Goal: Transaction & Acquisition: Obtain resource

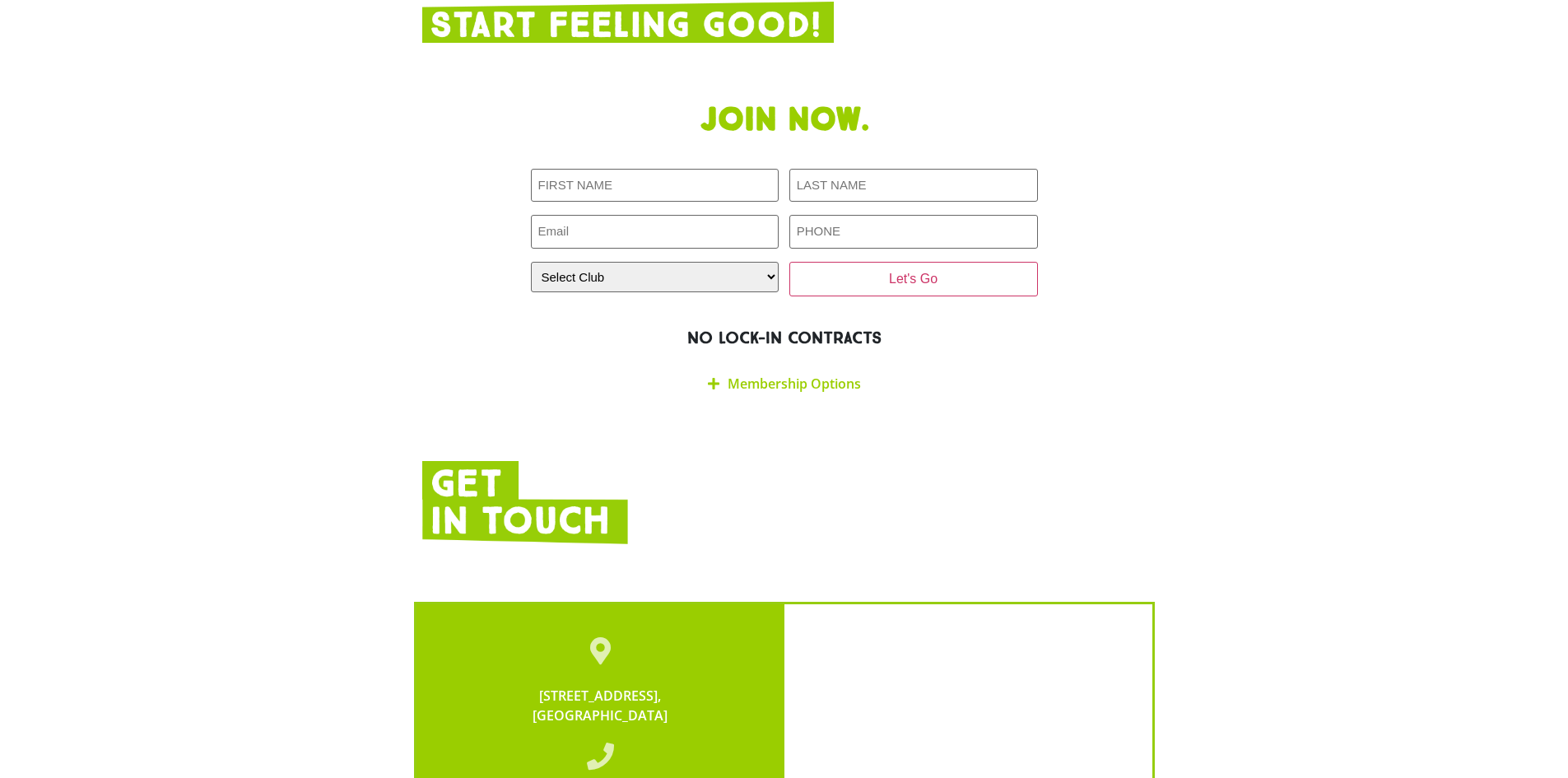
scroll to position [2888, 0]
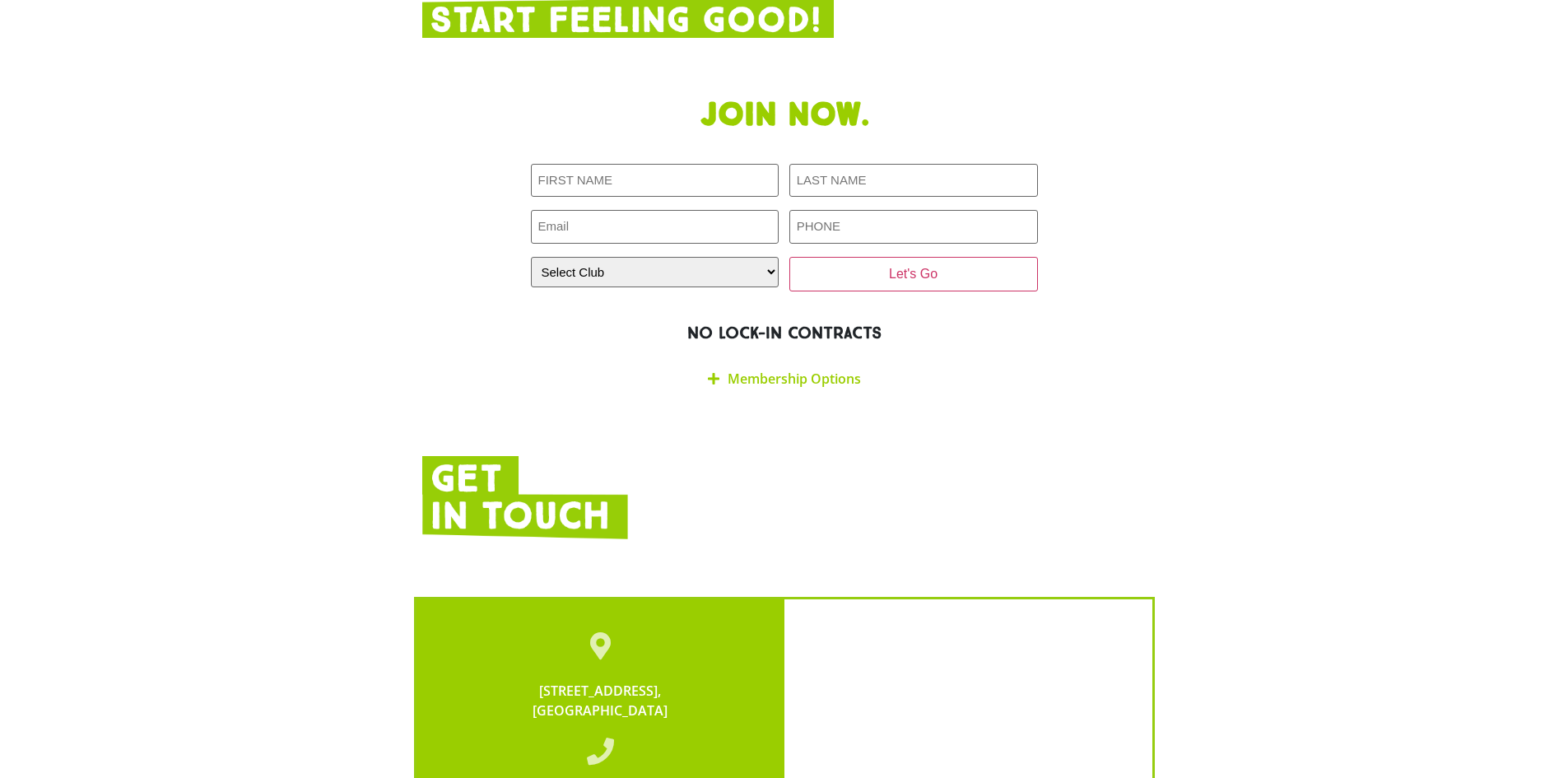
click at [790, 323] on h2 "NO LOCK-IN CONTRACTS" at bounding box center [784, 333] width 724 height 20
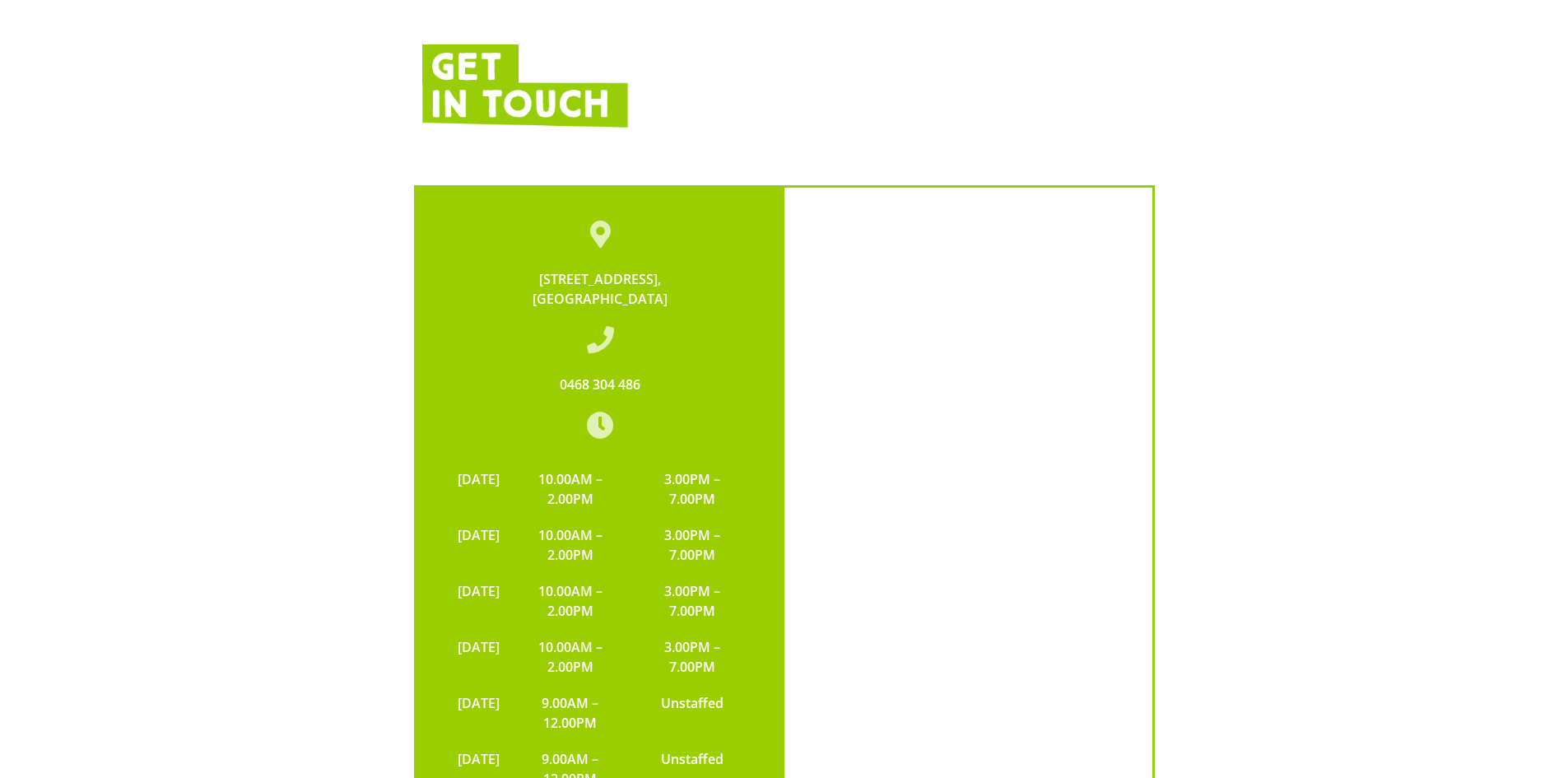
scroll to position [3711, 0]
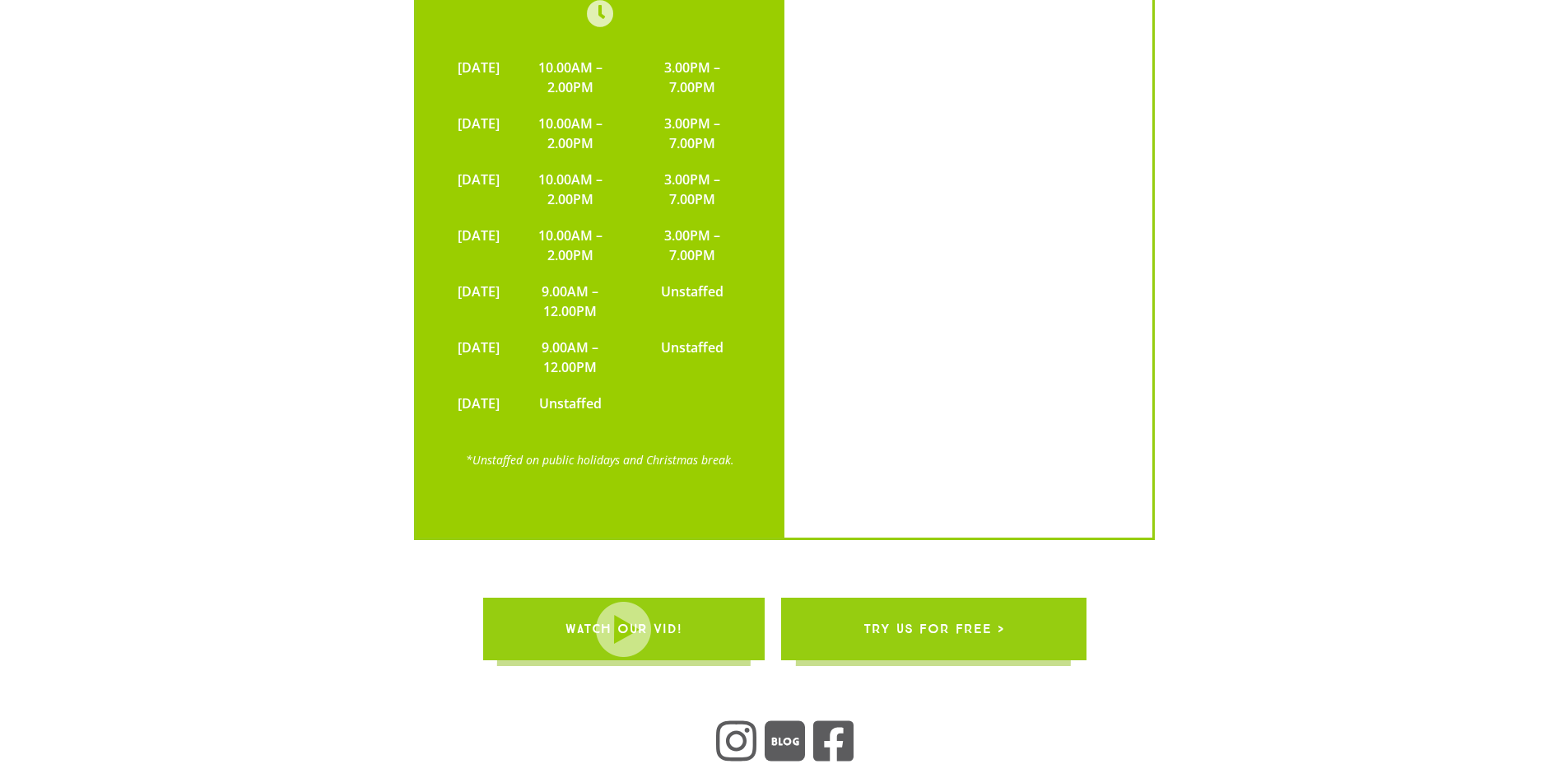
click at [1017, 597] on link "try us for free >" at bounding box center [933, 629] width 305 height 63
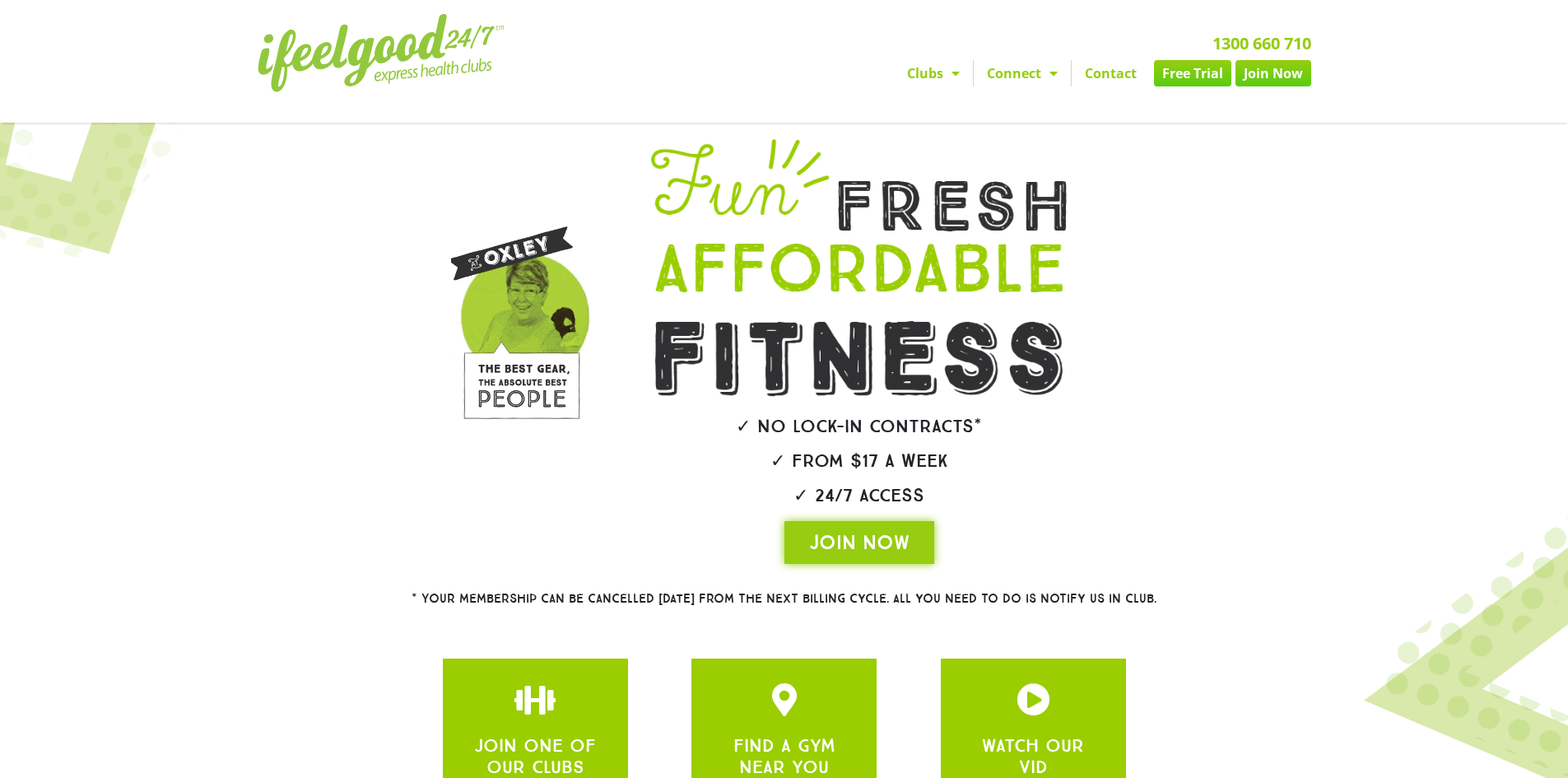
click at [1194, 63] on link "Free Trial" at bounding box center [1192, 73] width 77 height 26
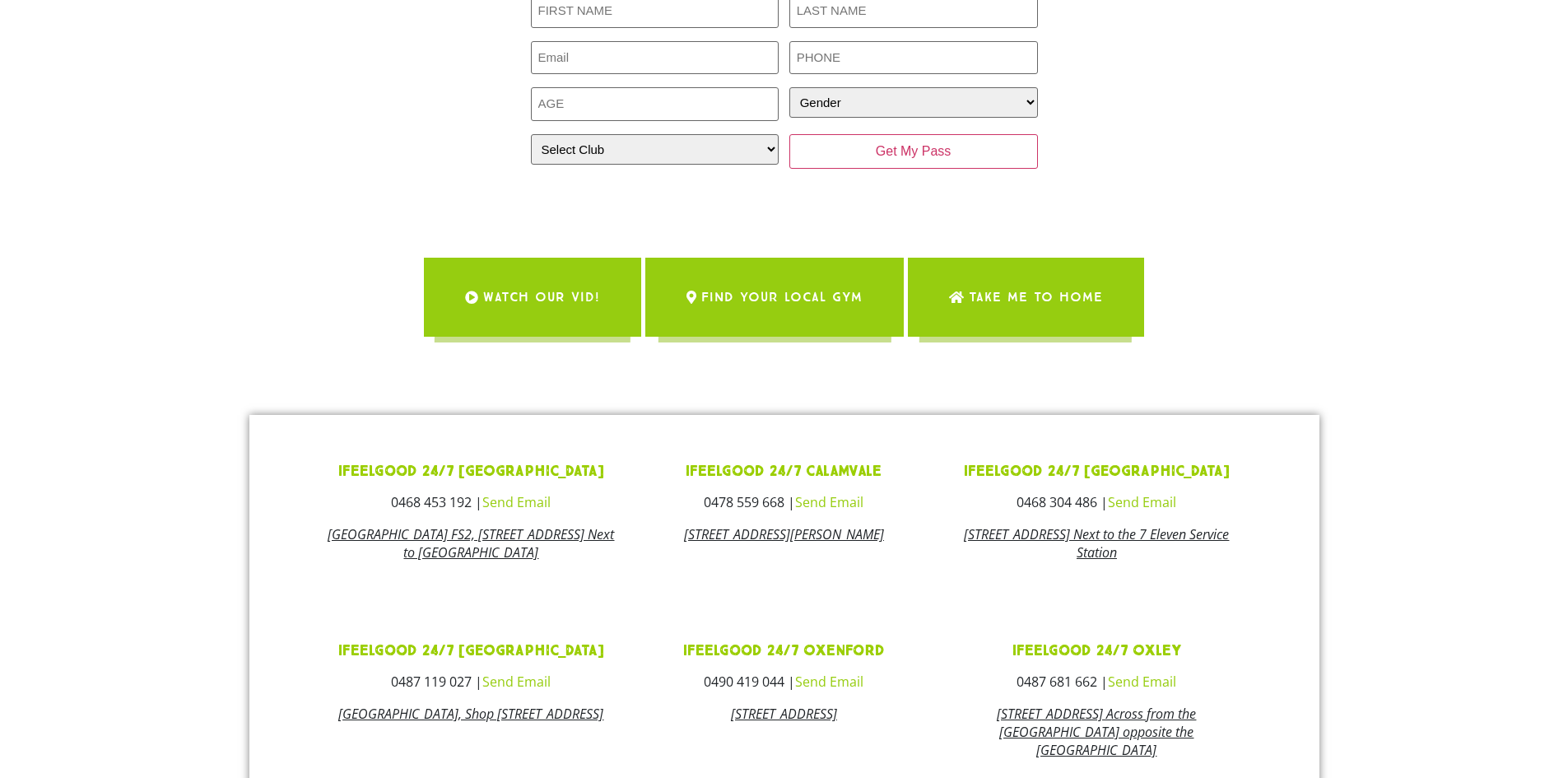
scroll to position [330, 0]
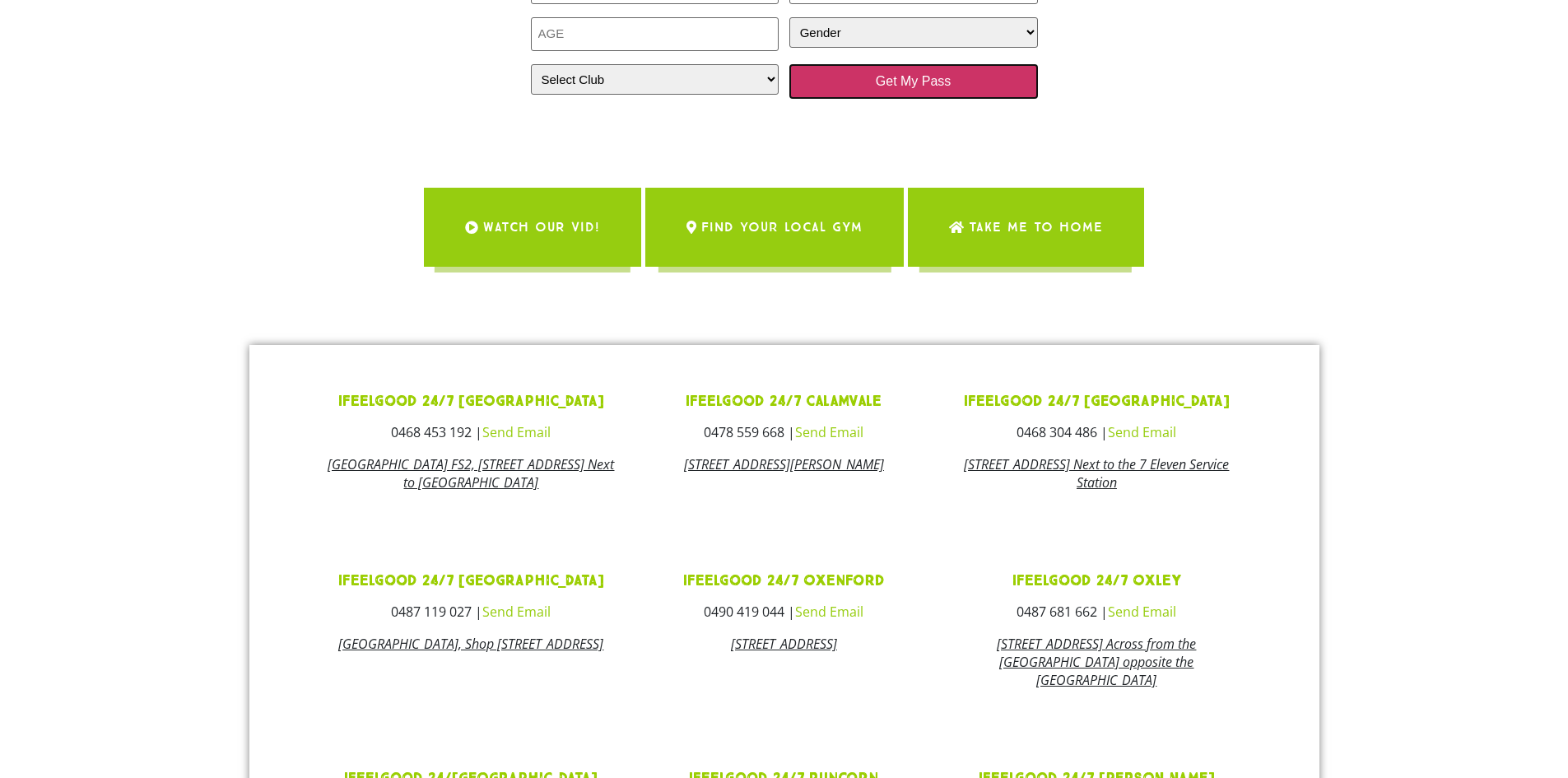
click at [1014, 64] on input "Get My Pass" at bounding box center [913, 81] width 248 height 35
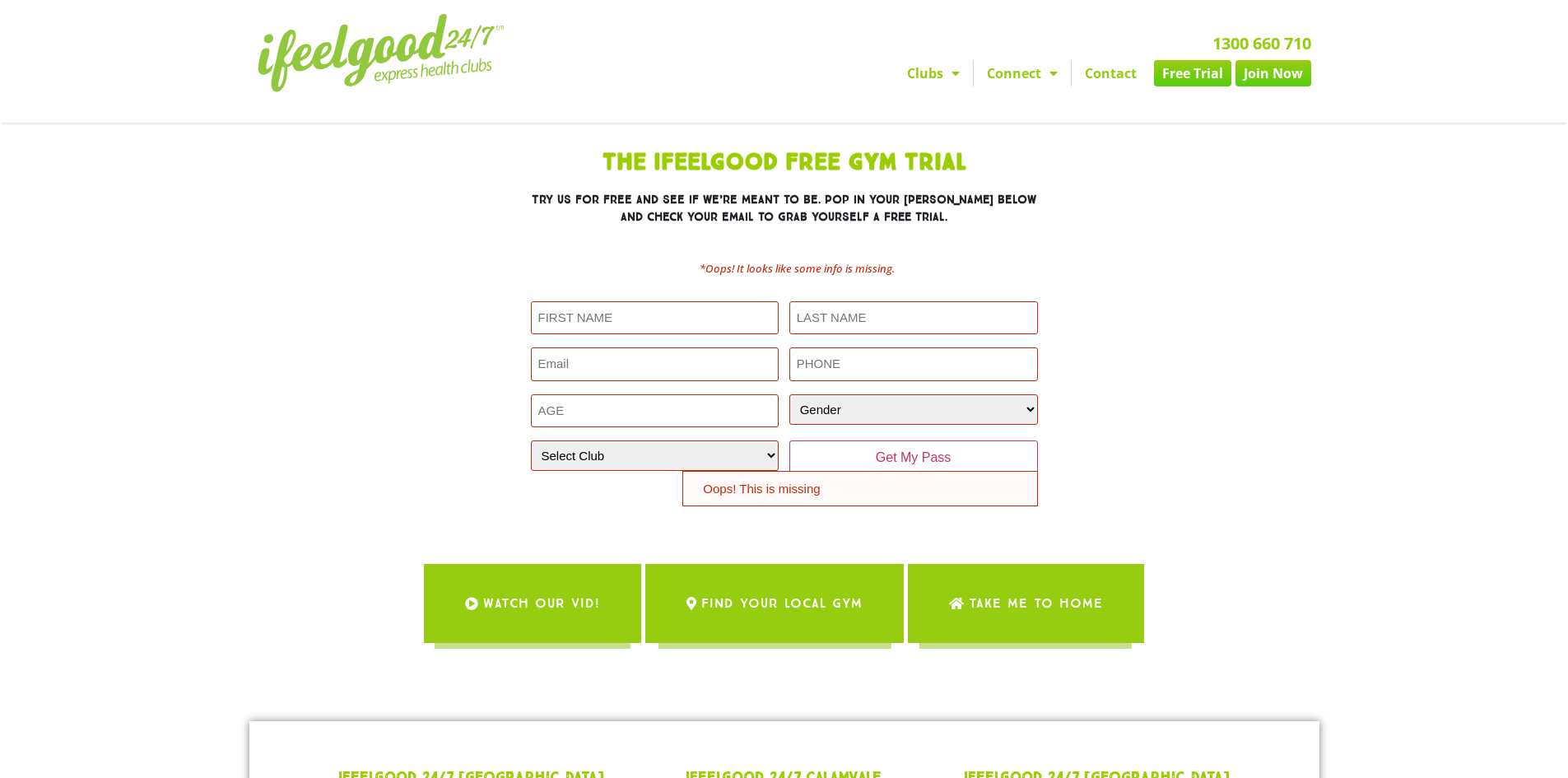
click at [1045, 67] on span "Menu" at bounding box center [1049, 73] width 16 height 30
click at [956, 74] on span "Menu" at bounding box center [950, 73] width 16 height 30
click at [1177, 80] on link "Free Trial" at bounding box center [1192, 73] width 77 height 26
